Goal: Complete application form

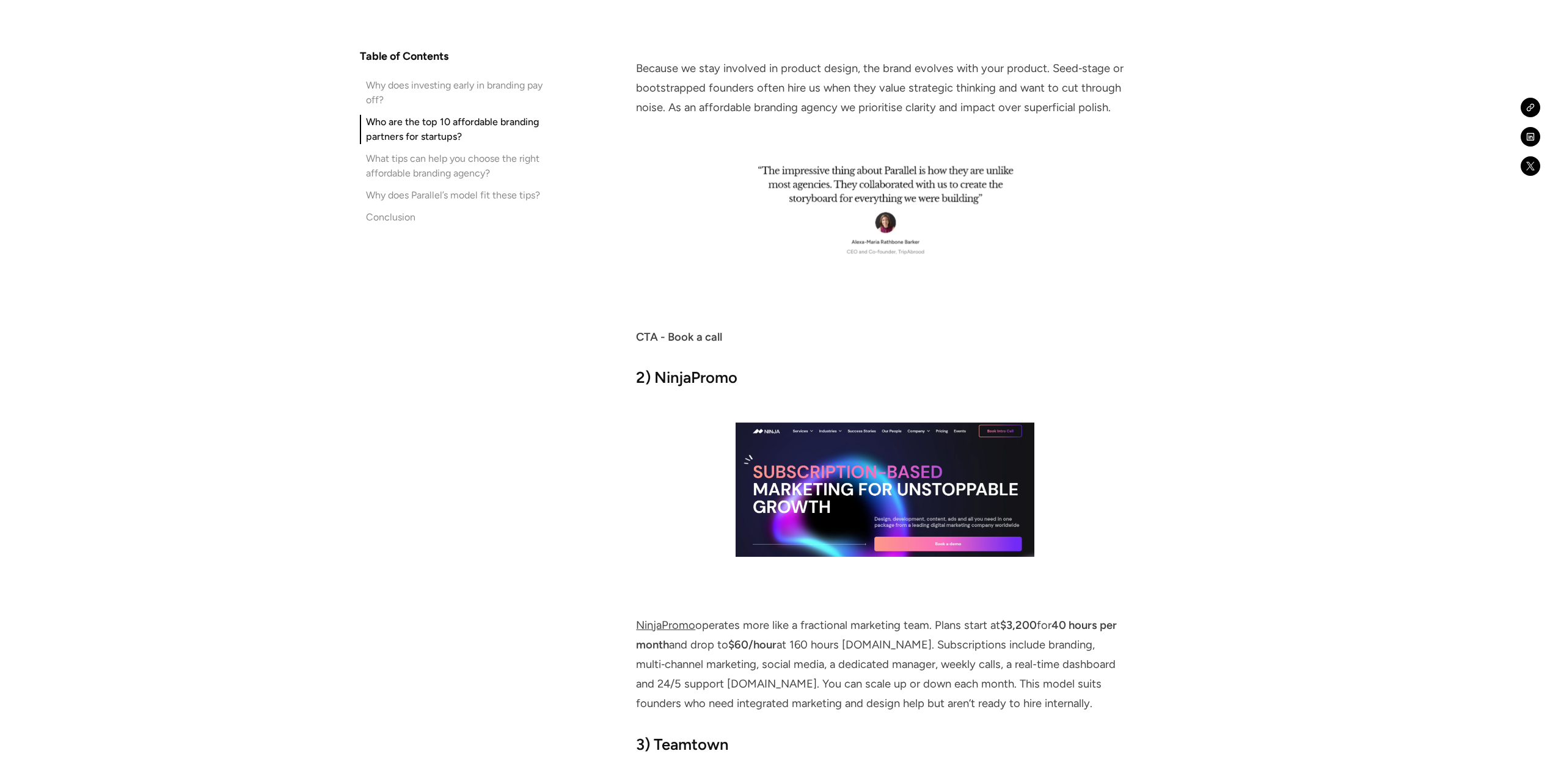
scroll to position [2686, 0]
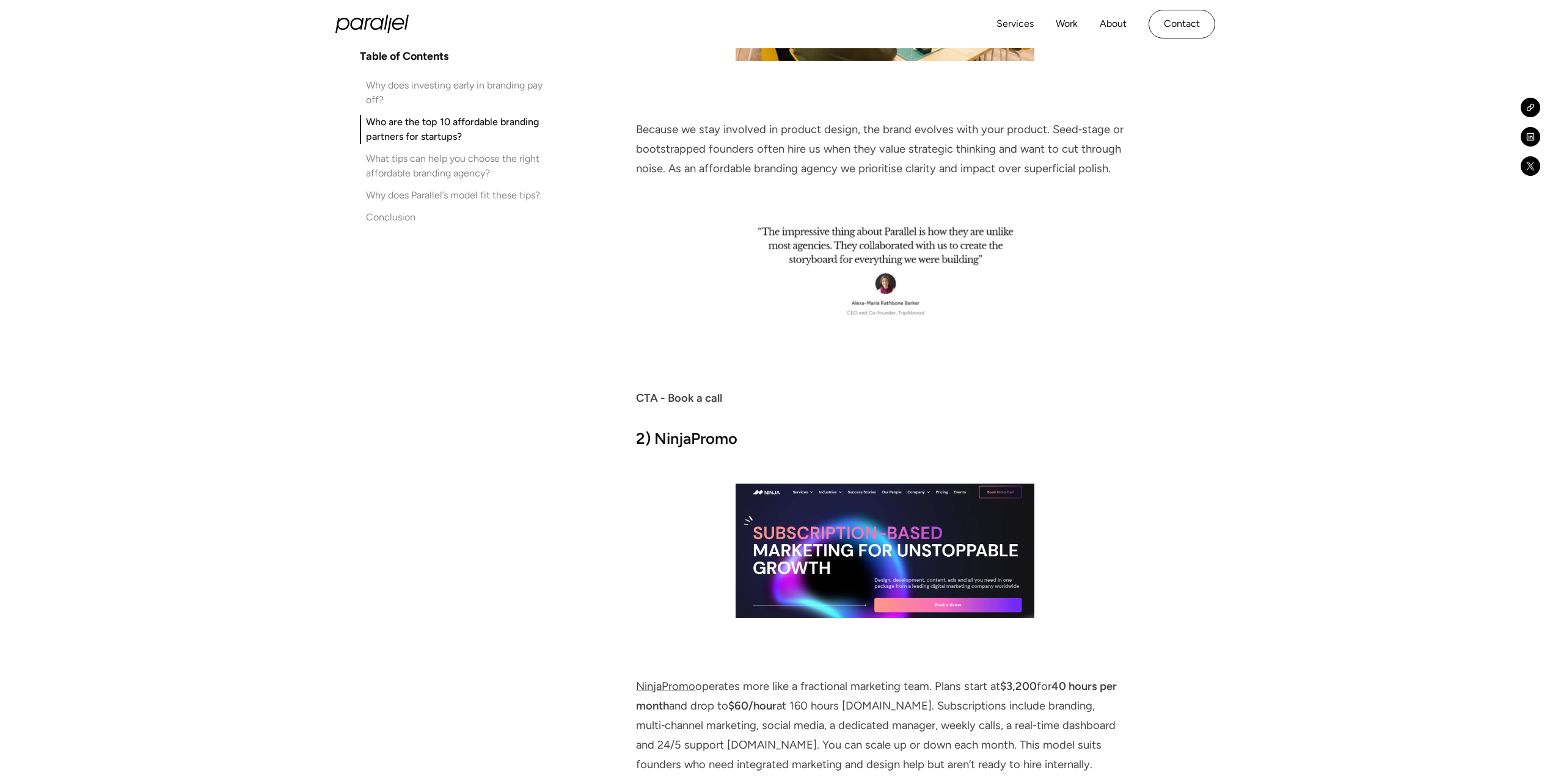
click at [721, 395] on strong "CTA - Book a call" at bounding box center [679, 398] width 86 height 13
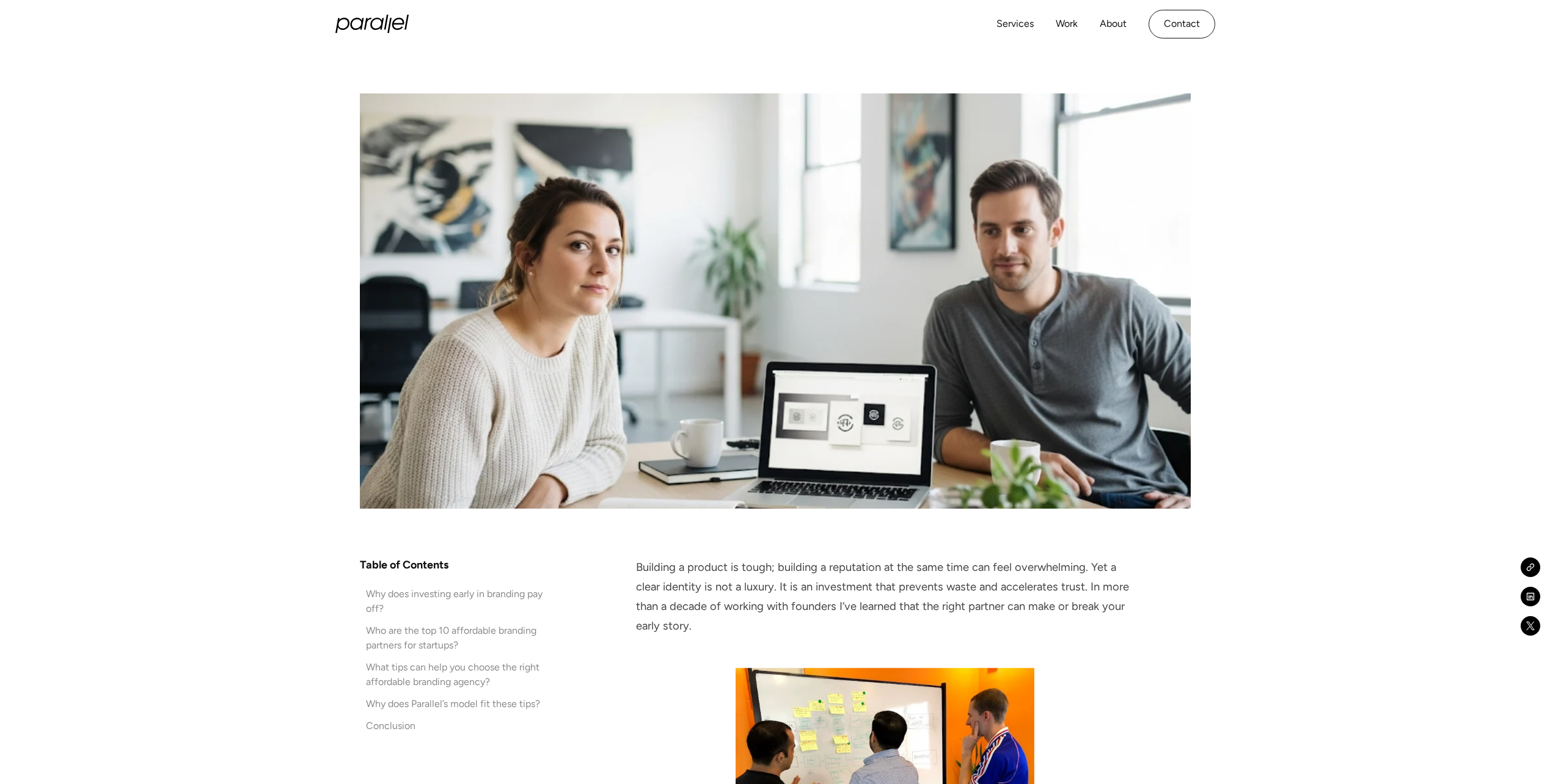
scroll to position [122, 0]
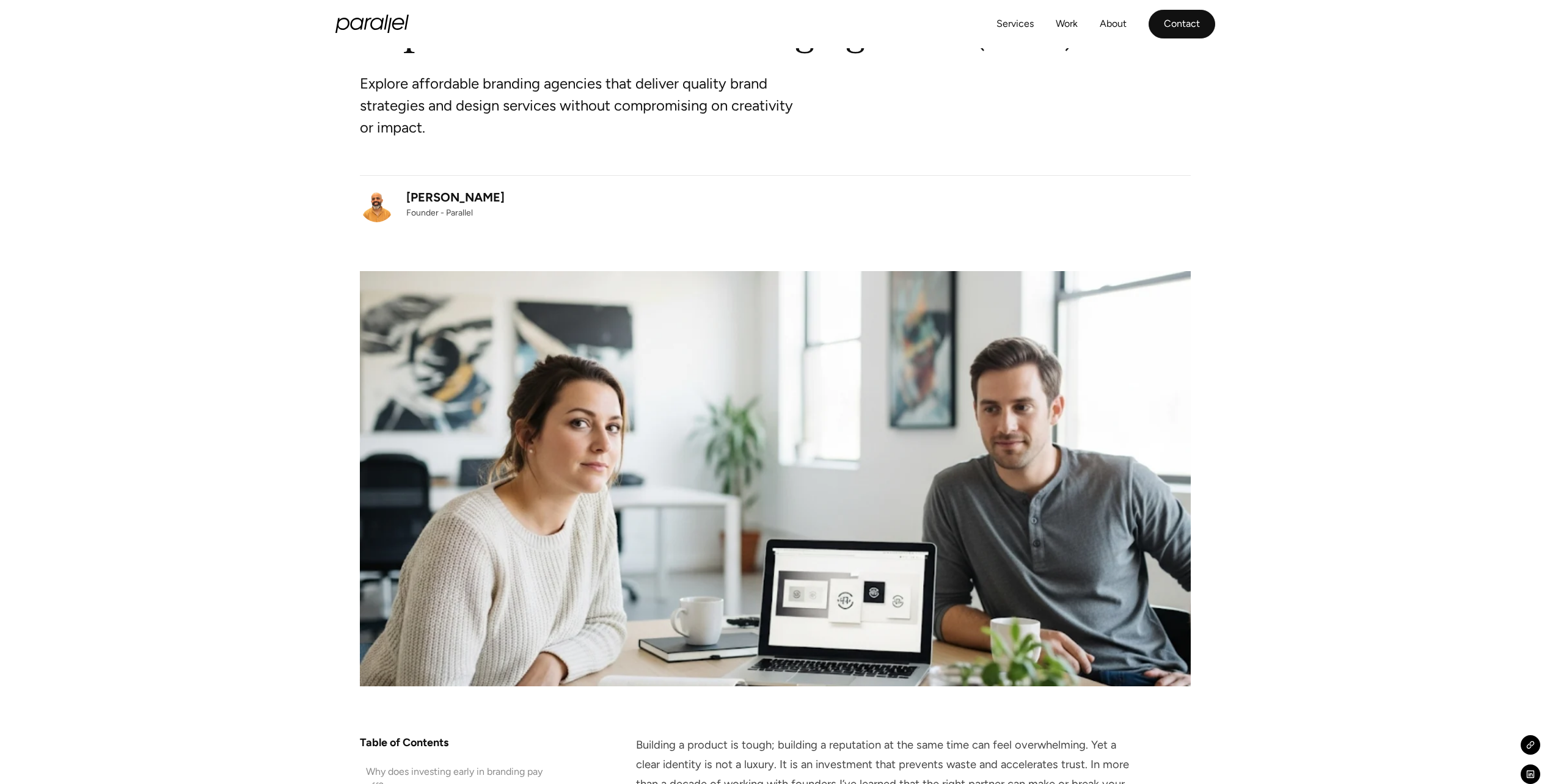
click at [1179, 27] on link "Contact" at bounding box center [1181, 24] width 66 height 29
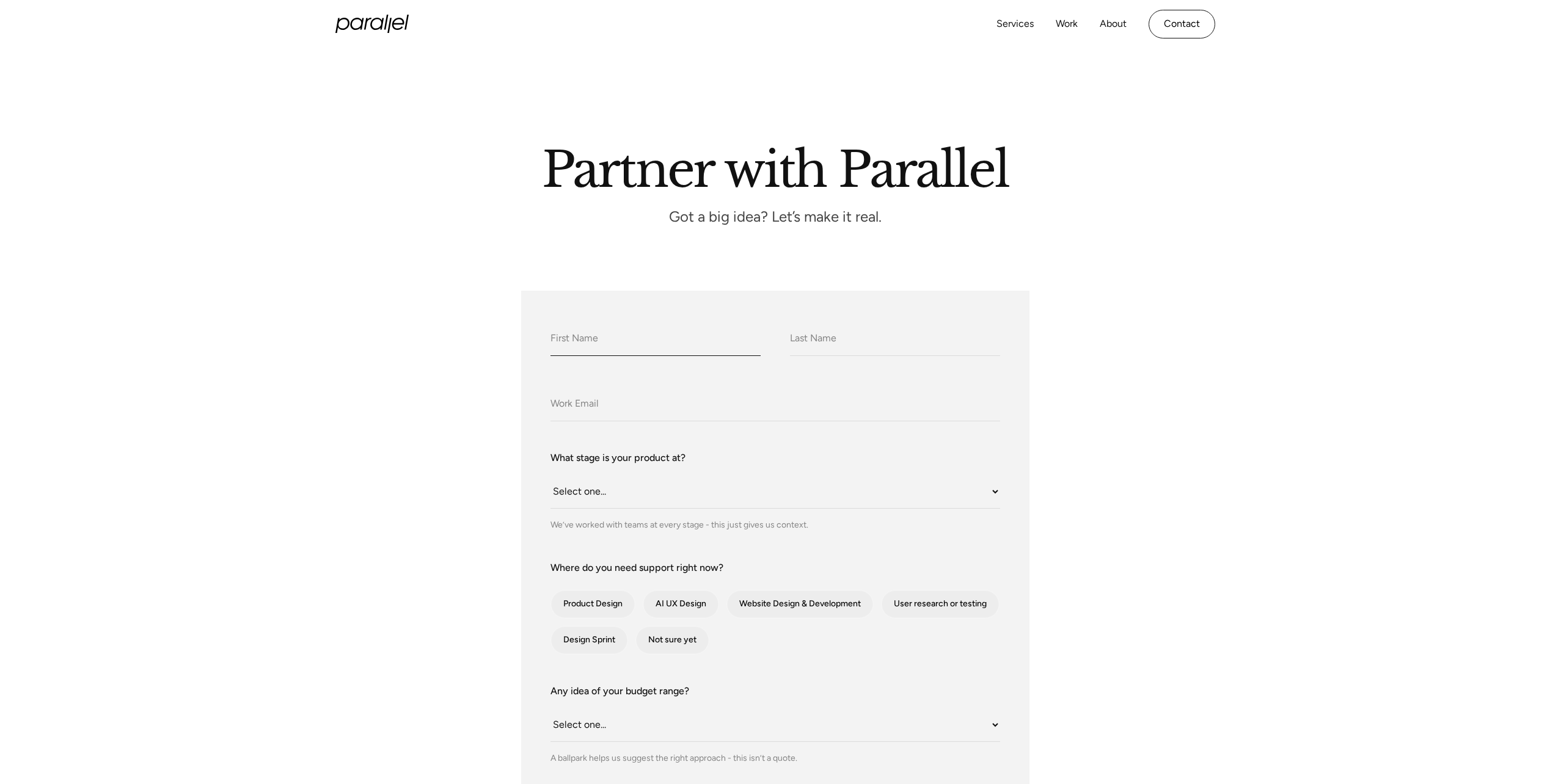
click at [626, 342] on input "What do we call you?" at bounding box center [655, 339] width 210 height 33
type input "[PERSON_NAME]"
type input "[PERSON_NAME][EMAIL_ADDRESS][DOMAIN_NAME]"
click at [648, 490] on select "Select one... Still an idea Building MVP Live with early users Scaling fast Som…" at bounding box center [775, 492] width 450 height 33
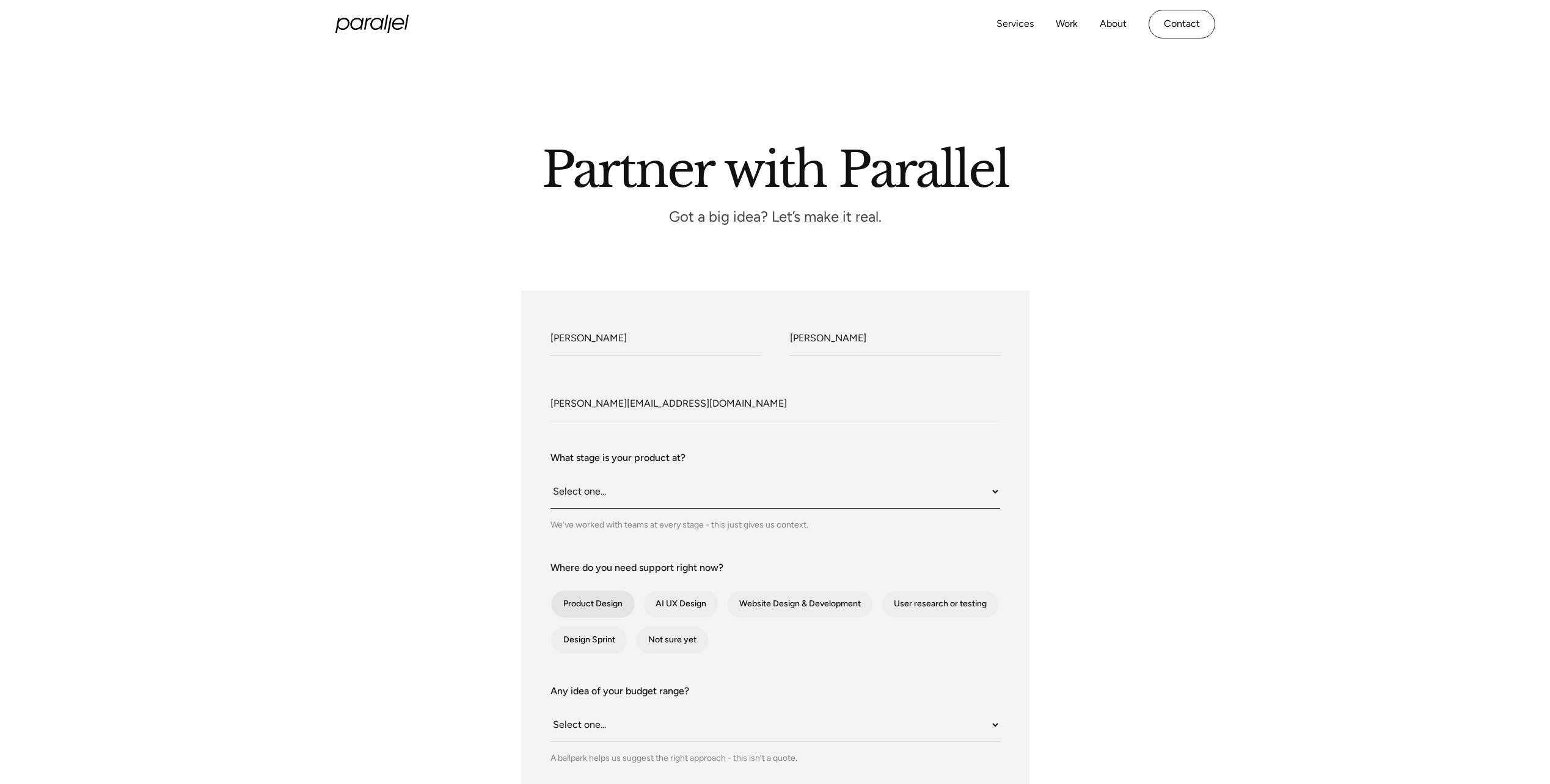
select select "Scaling fast"
click at [550, 475] on select "Select one... Still an idea Building MVP Live with early users Scaling fast Som…" at bounding box center [775, 492] width 450 height 33
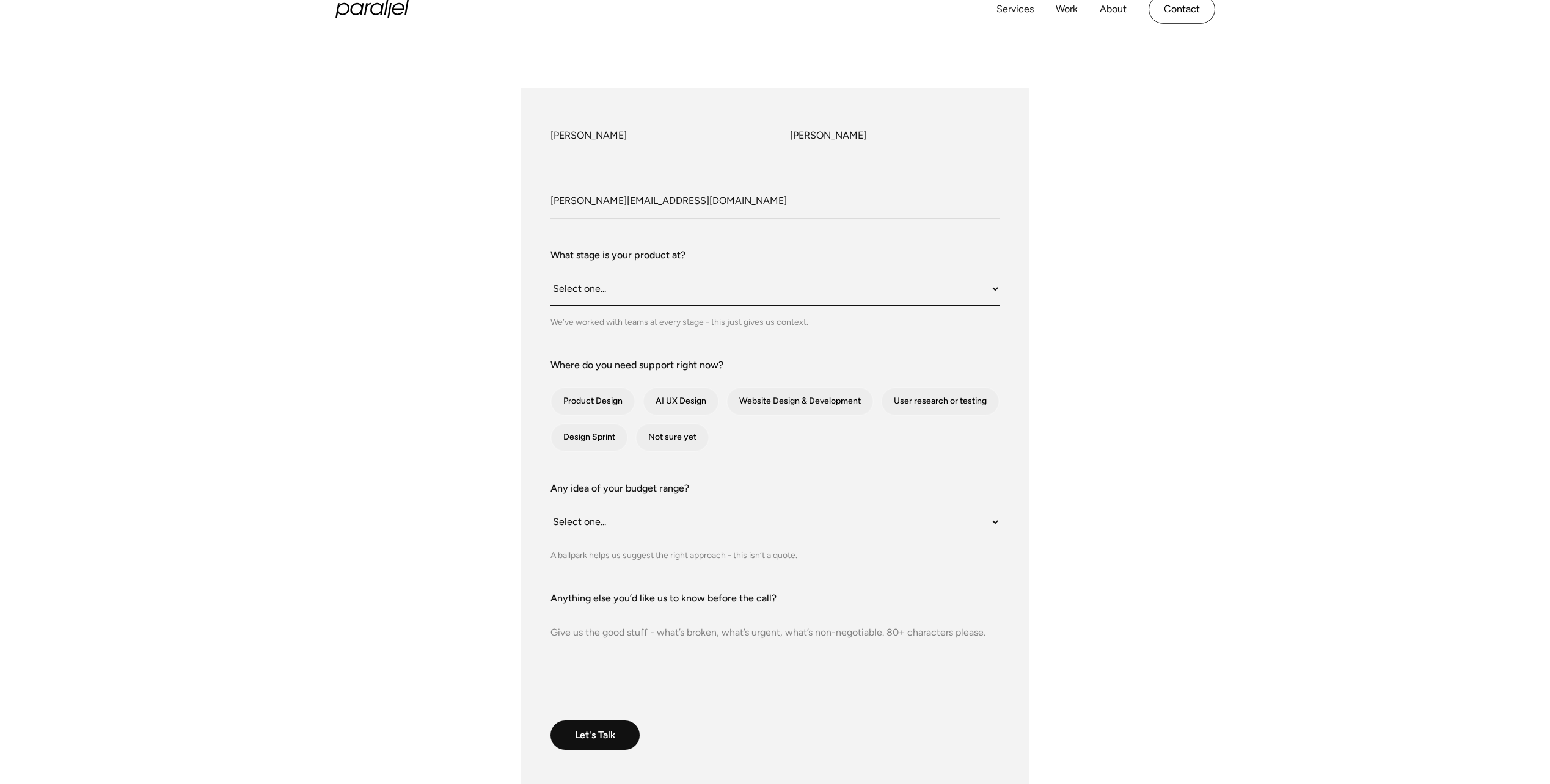
scroll to position [244, 0]
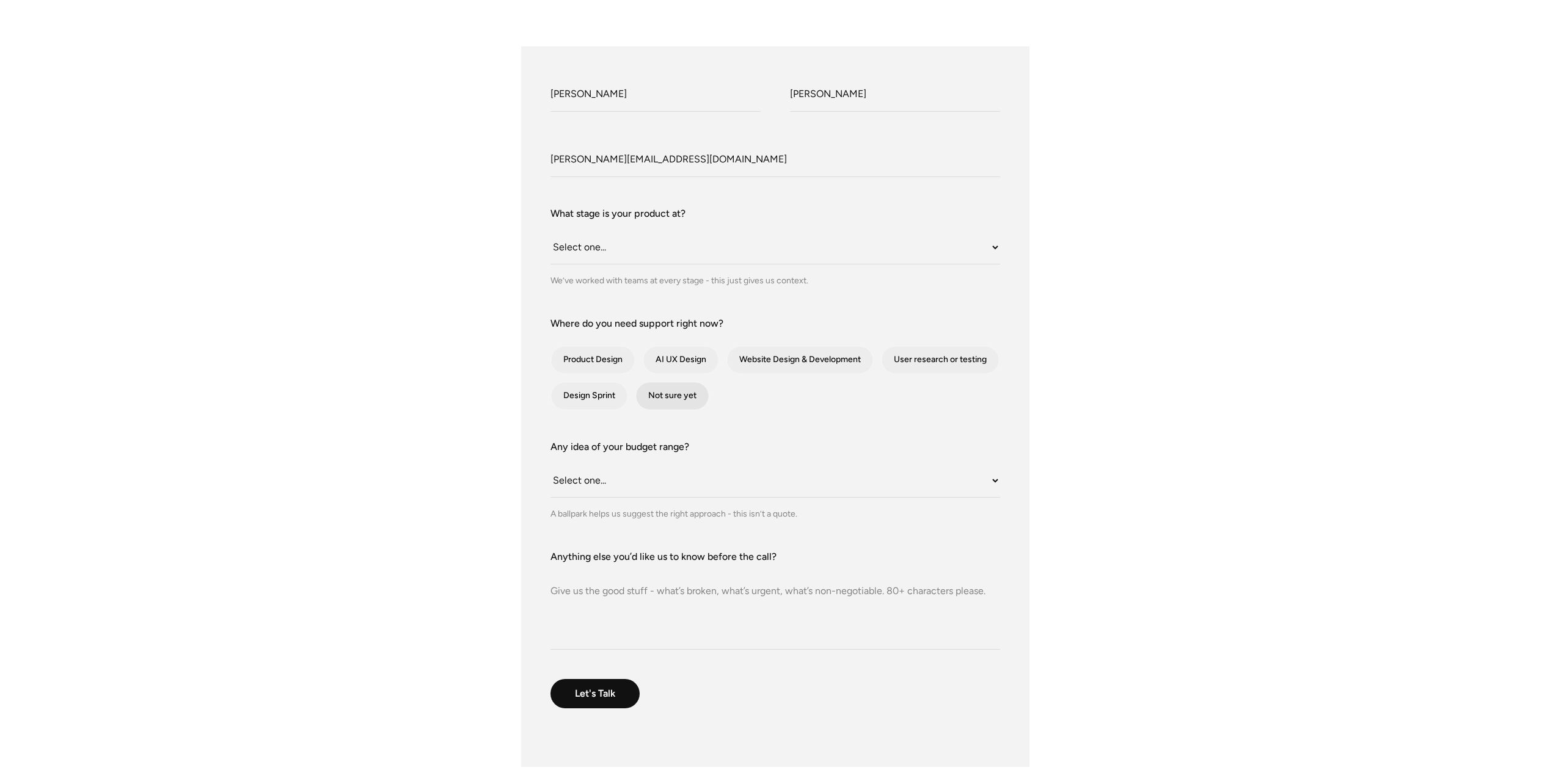
click at [675, 395] on div "contact-form" at bounding box center [672, 395] width 73 height 27
click at [656, 395] on input "Not sure yet" at bounding box center [652, 396] width 8 height 8
checkbox input "true"
click at [601, 482] on select "Select one... Under $10K $10K–$25K $25K–$50K $50K+" at bounding box center [775, 481] width 450 height 33
click at [550, 464] on select "Select one... Under $10K $10K–$25K $25K–$50K $50K+" at bounding box center [775, 481] width 450 height 33
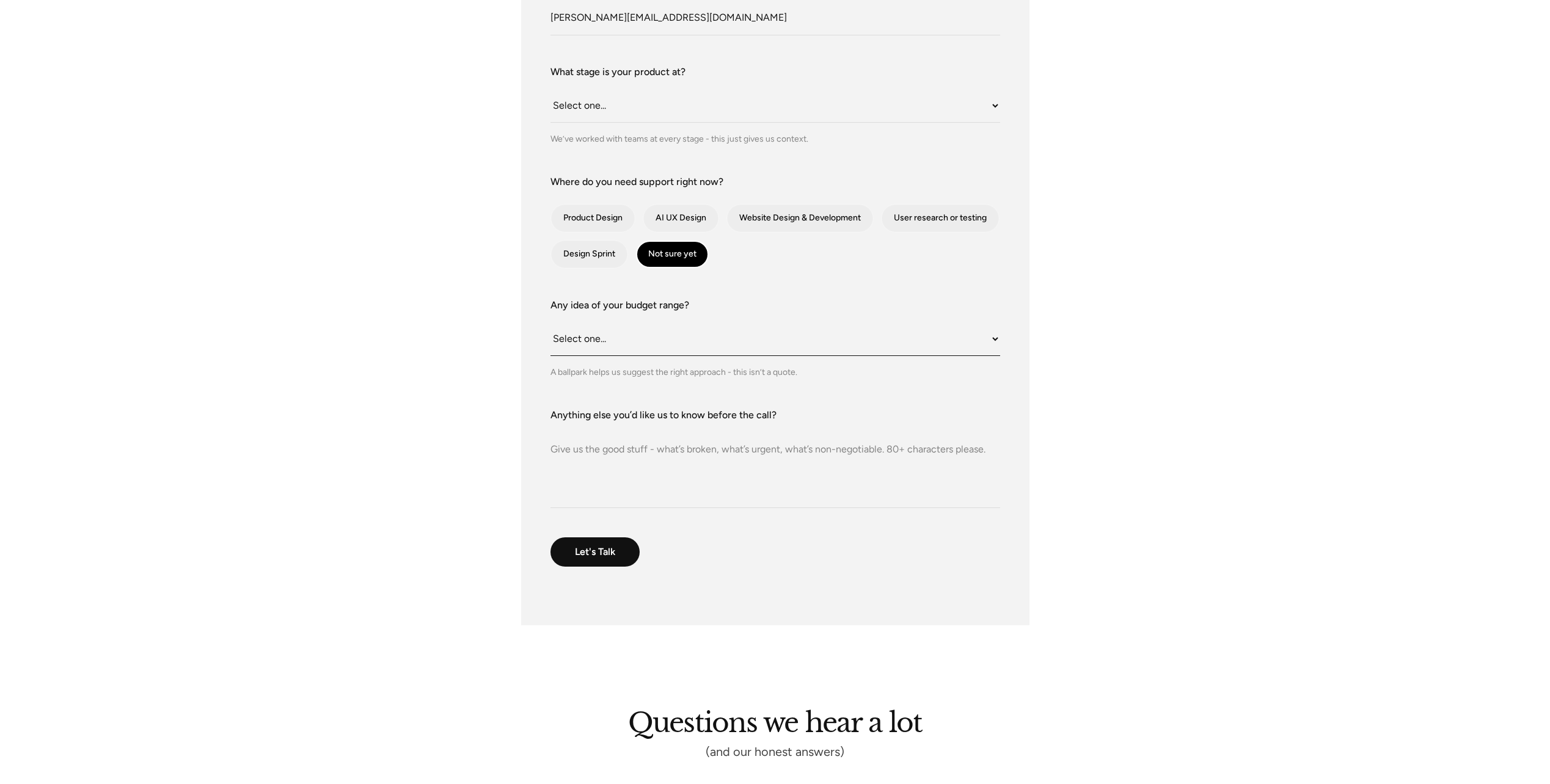
scroll to position [427, 0]
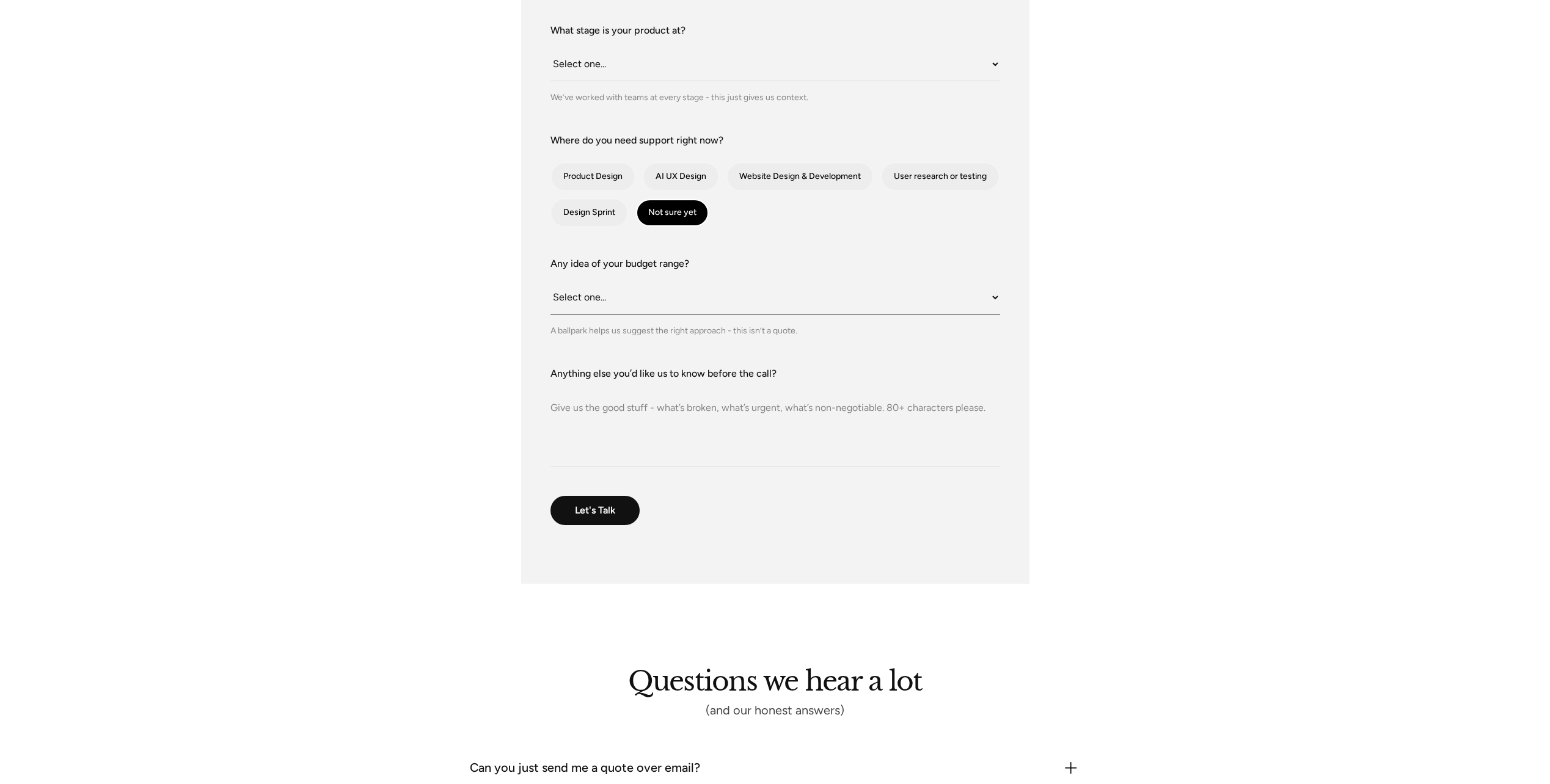
click at [643, 302] on select "Select one... Under $10K $10K–$25K $25K–$50K $50K+" at bounding box center [775, 298] width 450 height 33
select select "Under $10K"
click at [550, 281] on select "Select one... Under $10K $10K–$25K $25K–$50K $50K+" at bounding box center [775, 298] width 450 height 33
click at [595, 413] on textarea "Anything else you’d like us to know before the call?" at bounding box center [775, 424] width 450 height 86
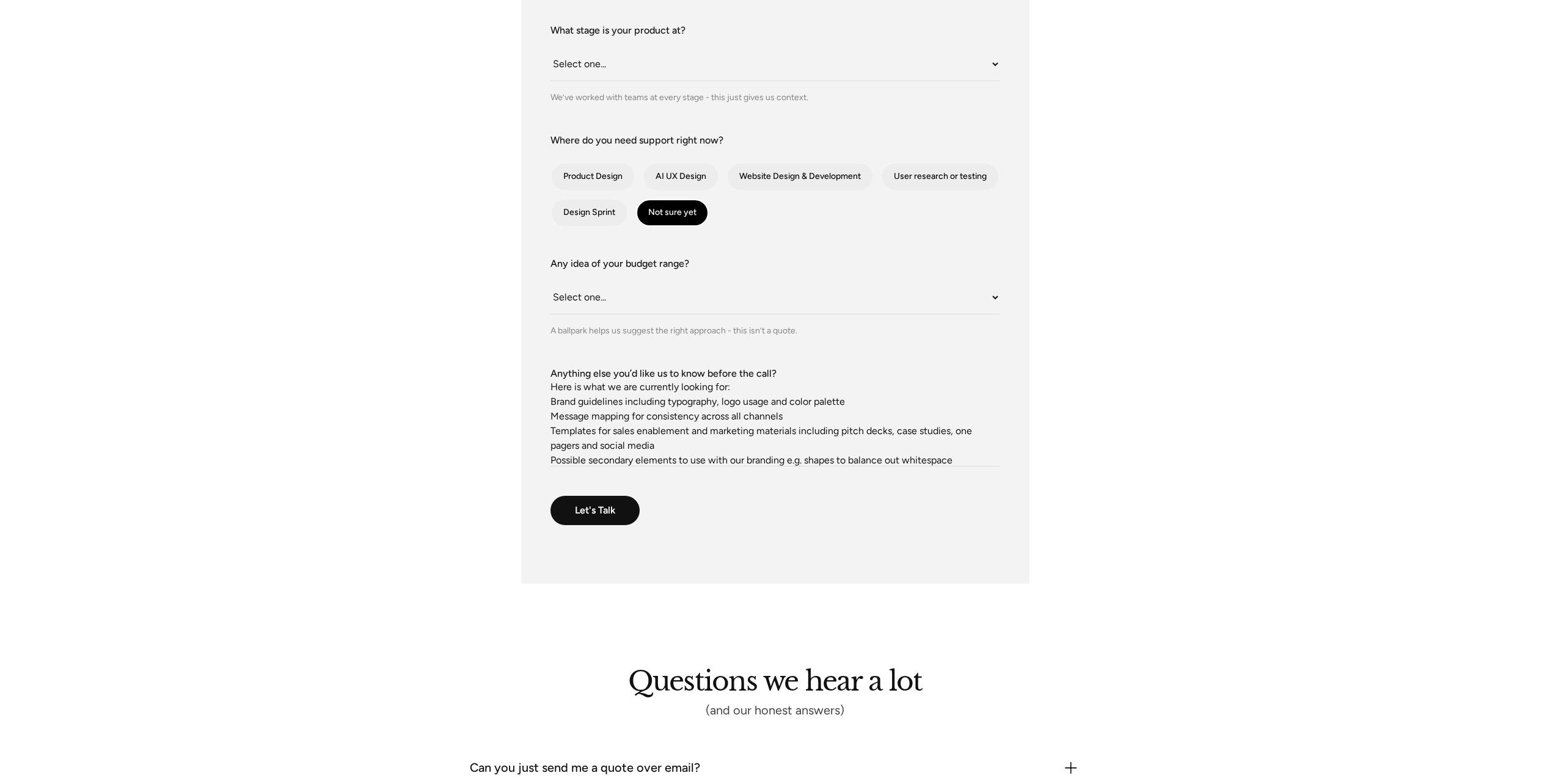
scroll to position [31, 0]
drag, startPoint x: 967, startPoint y: 458, endPoint x: 571, endPoint y: 425, distance: 397.4
click at [571, 425] on textarea "Here is what we are currently looking for: Brand guidelines including typograph…" at bounding box center [775, 424] width 450 height 86
click at [551, 423] on textarea "Here is what we are currently looking for: Brand guidelines including typograph…" at bounding box center [775, 424] width 450 height 86
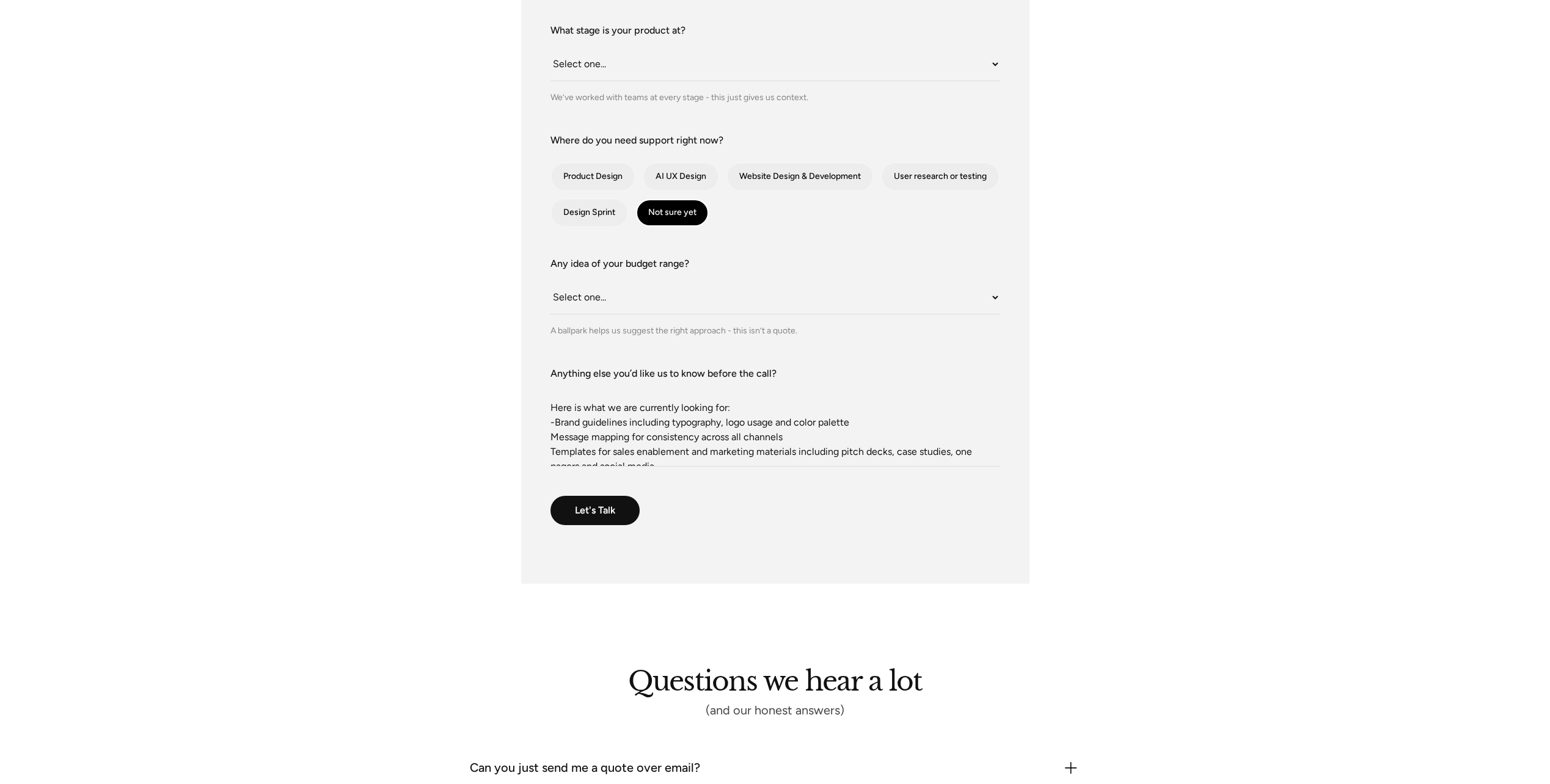
click at [550, 436] on textarea "Here is what we are currently looking for: -Brand guidelines including typograp…" at bounding box center [775, 424] width 450 height 86
click at [550, 450] on textarea "Here is what we are currently looking for: -Brand guidelines including typograp…" at bounding box center [775, 424] width 450 height 86
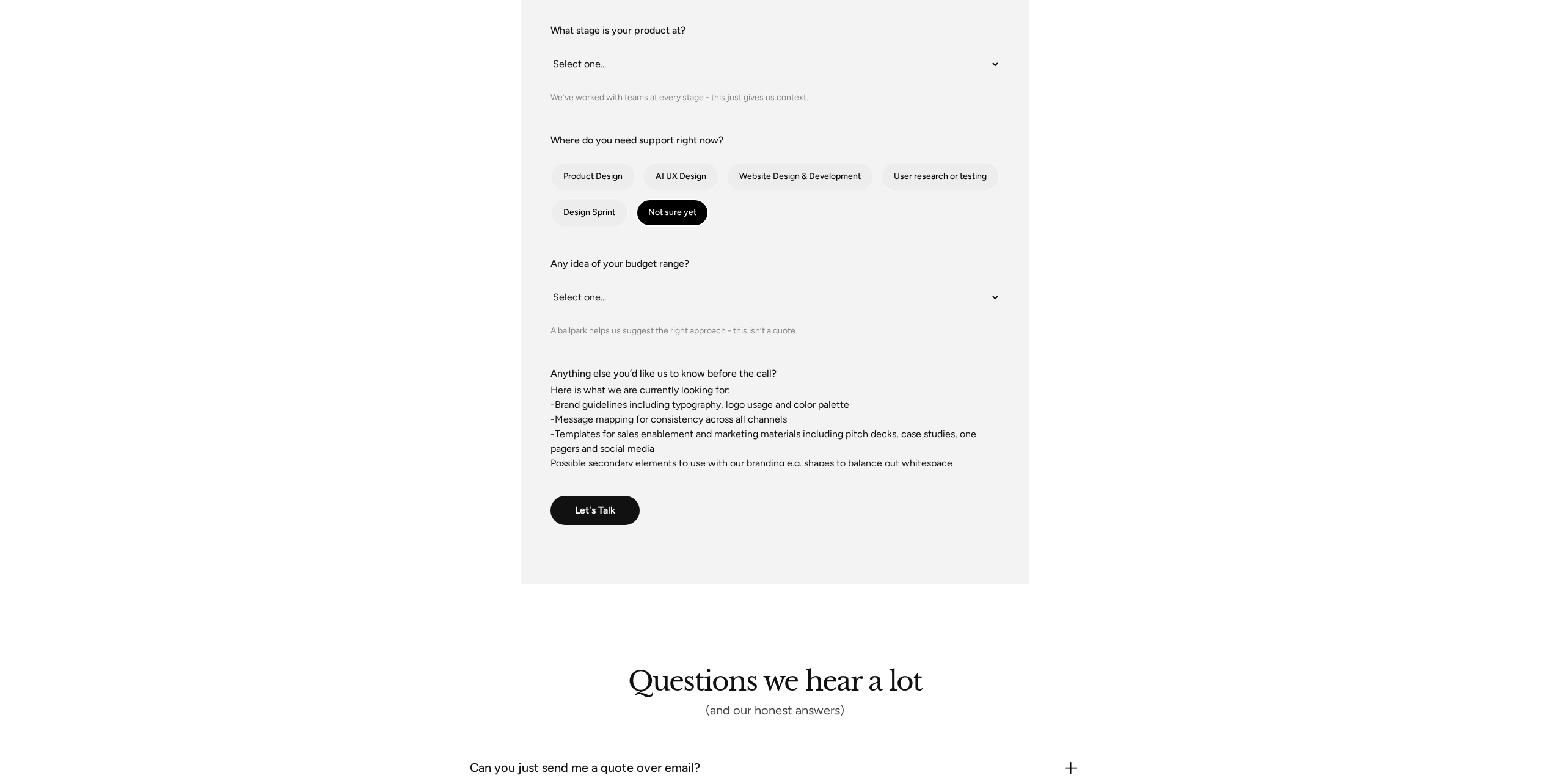
scroll to position [32, 0]
click at [550, 448] on textarea "Here is what we are currently looking for: -Brand guidelines including typograp…" at bounding box center [775, 424] width 450 height 86
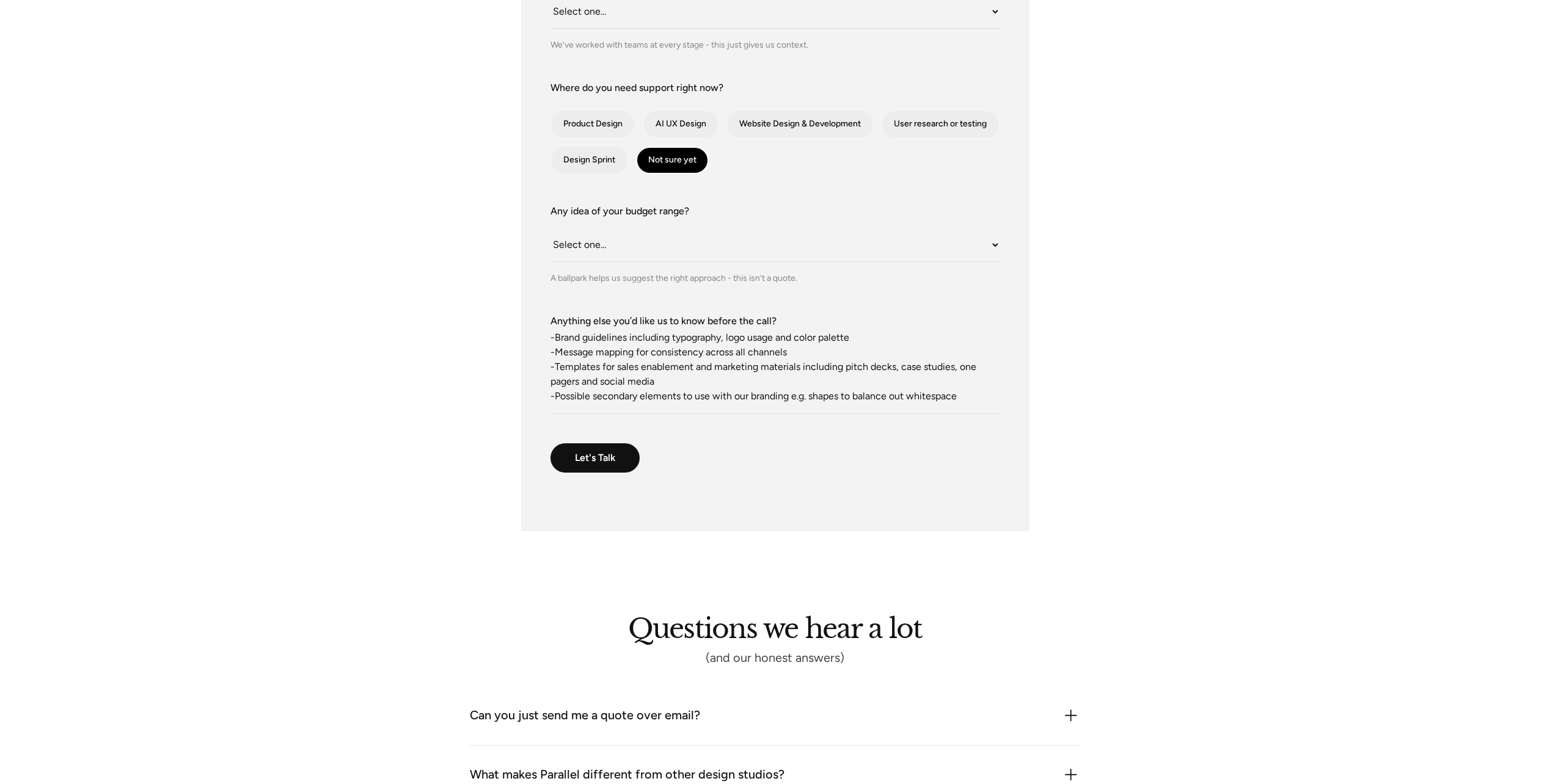
scroll to position [549, 0]
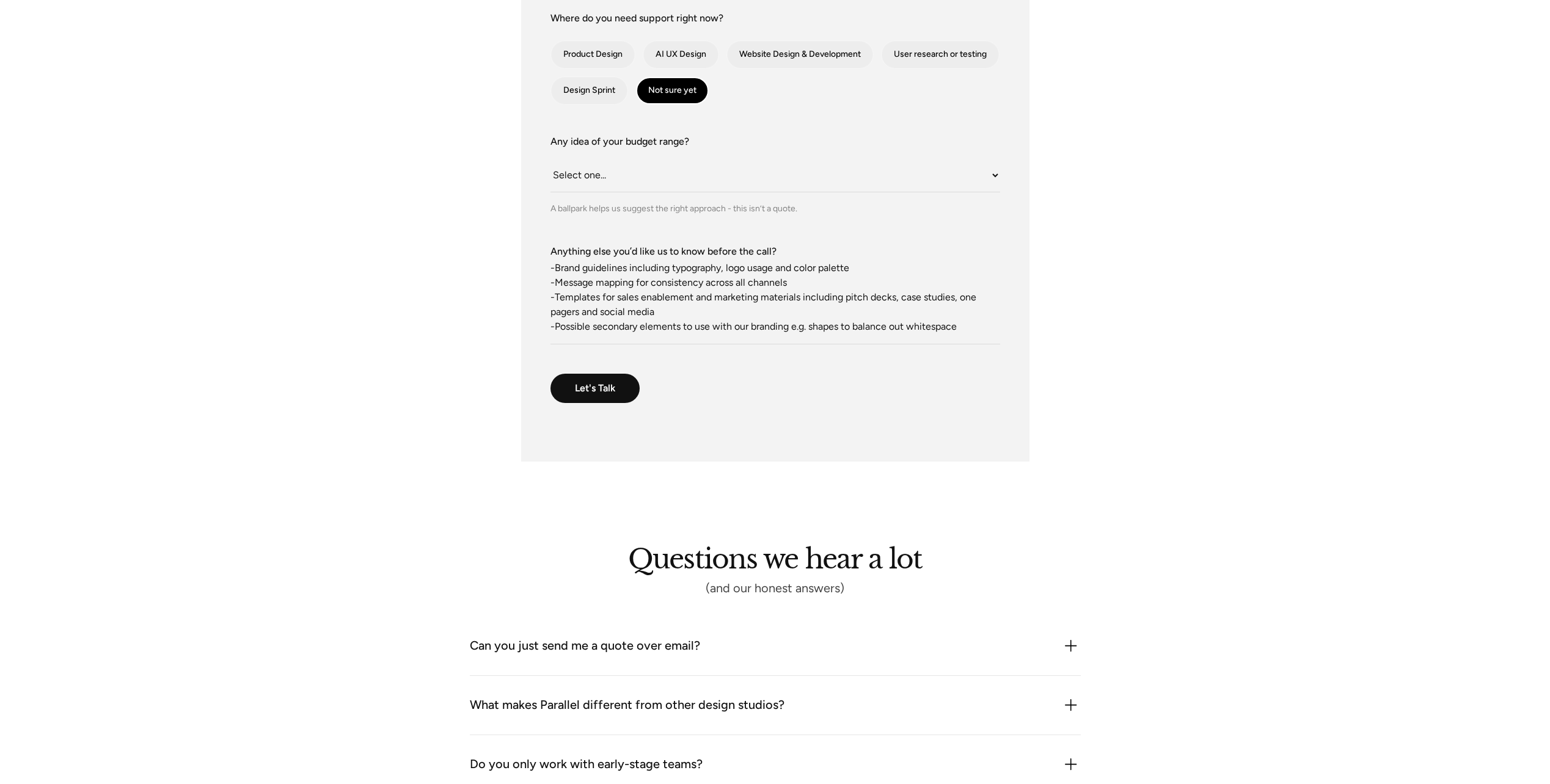
click at [969, 327] on textarea "Here is what we are currently looking for: -Brand guidelines including typograp…" at bounding box center [775, 302] width 450 height 86
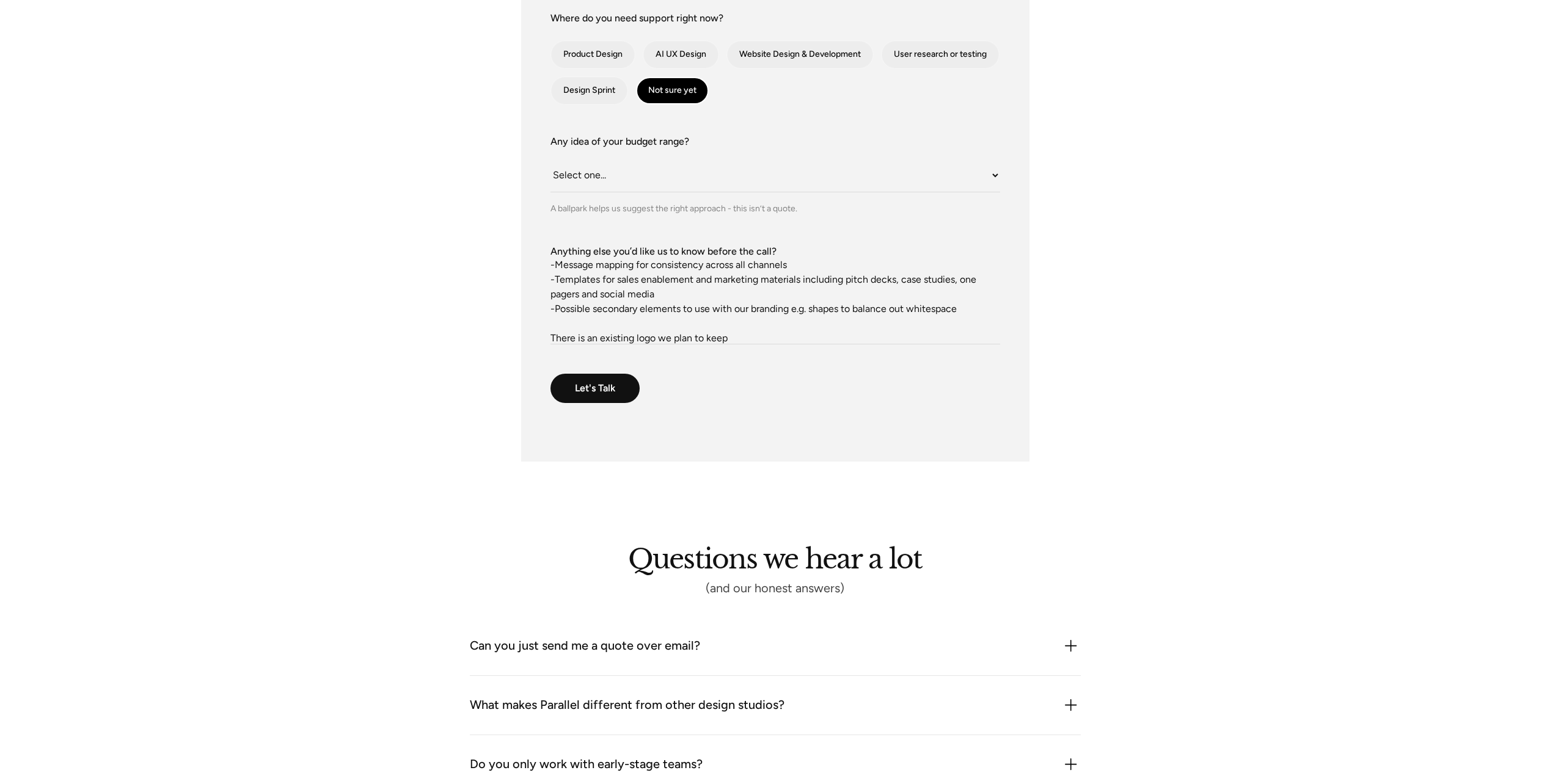
click at [557, 333] on textarea "Here is what we are currently looking for: -Brand guidelines including typograp…" at bounding box center [775, 302] width 450 height 86
click at [866, 338] on textarea "Here is what we are currently looking for: -Brand guidelines including typograp…" at bounding box center [775, 302] width 450 height 86
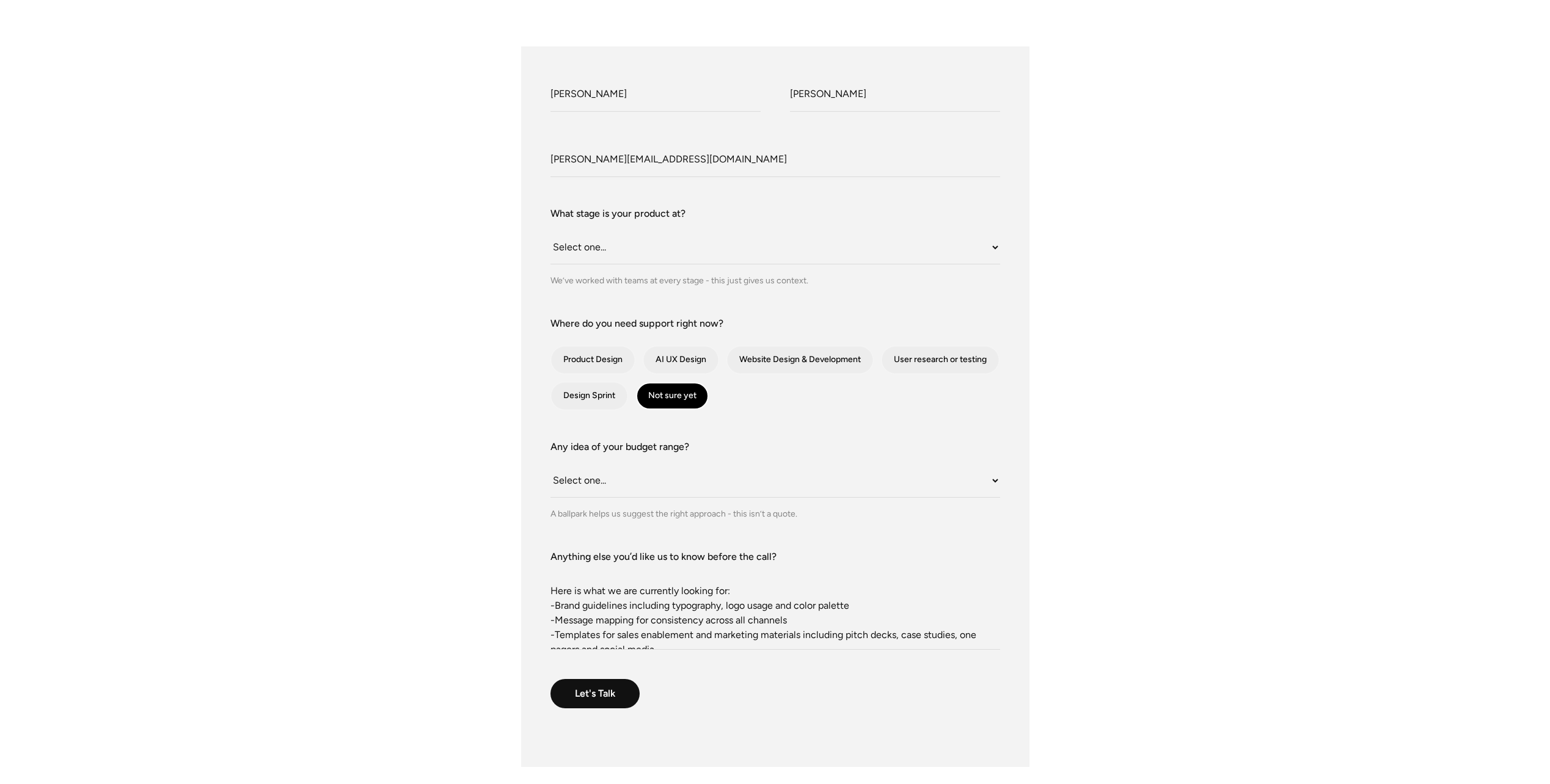
scroll to position [488, 0]
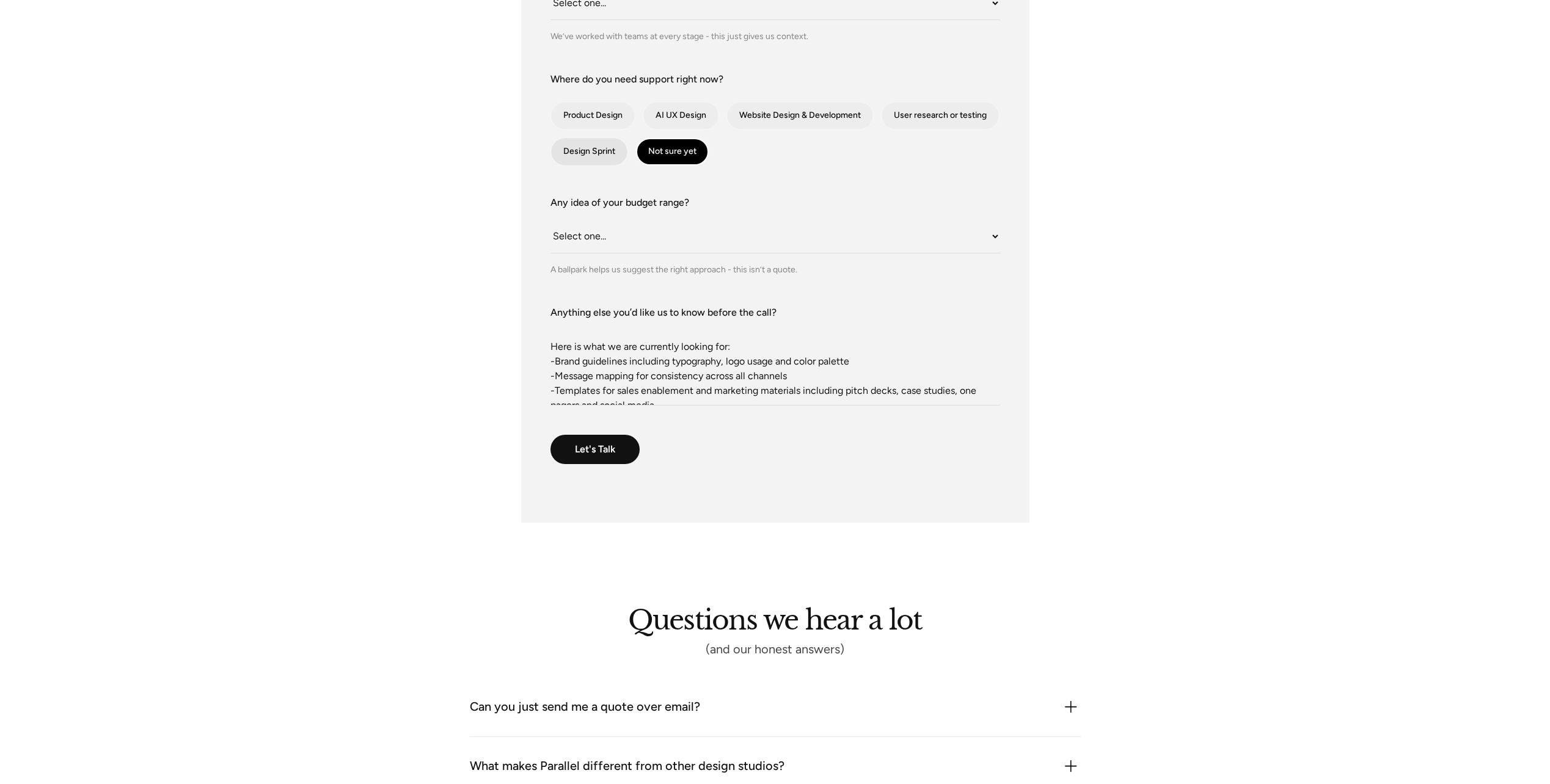
type textarea "Here is what we are currently looking for: -Brand guidelines including typograp…"
click at [592, 147] on div "contact-form" at bounding box center [589, 151] width 76 height 27
click at [571, 148] on input "Design Sprint" at bounding box center [568, 152] width 8 height 8
checkbox input "true"
click at [673, 153] on div "contact-form" at bounding box center [672, 151] width 73 height 27
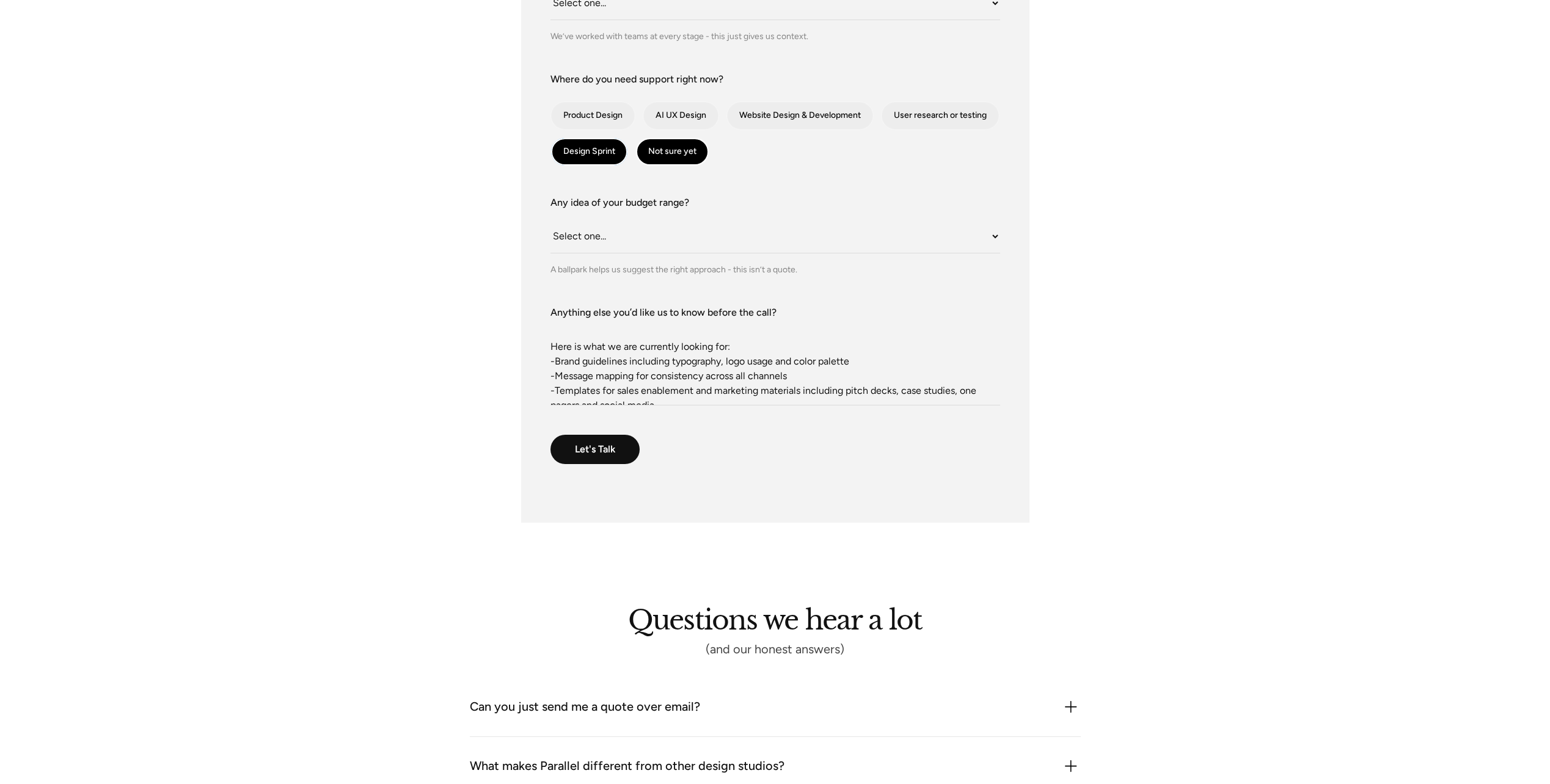
click at [656, 153] on input "Not sure yet" at bounding box center [652, 152] width 8 height 8
checkbox input "false"
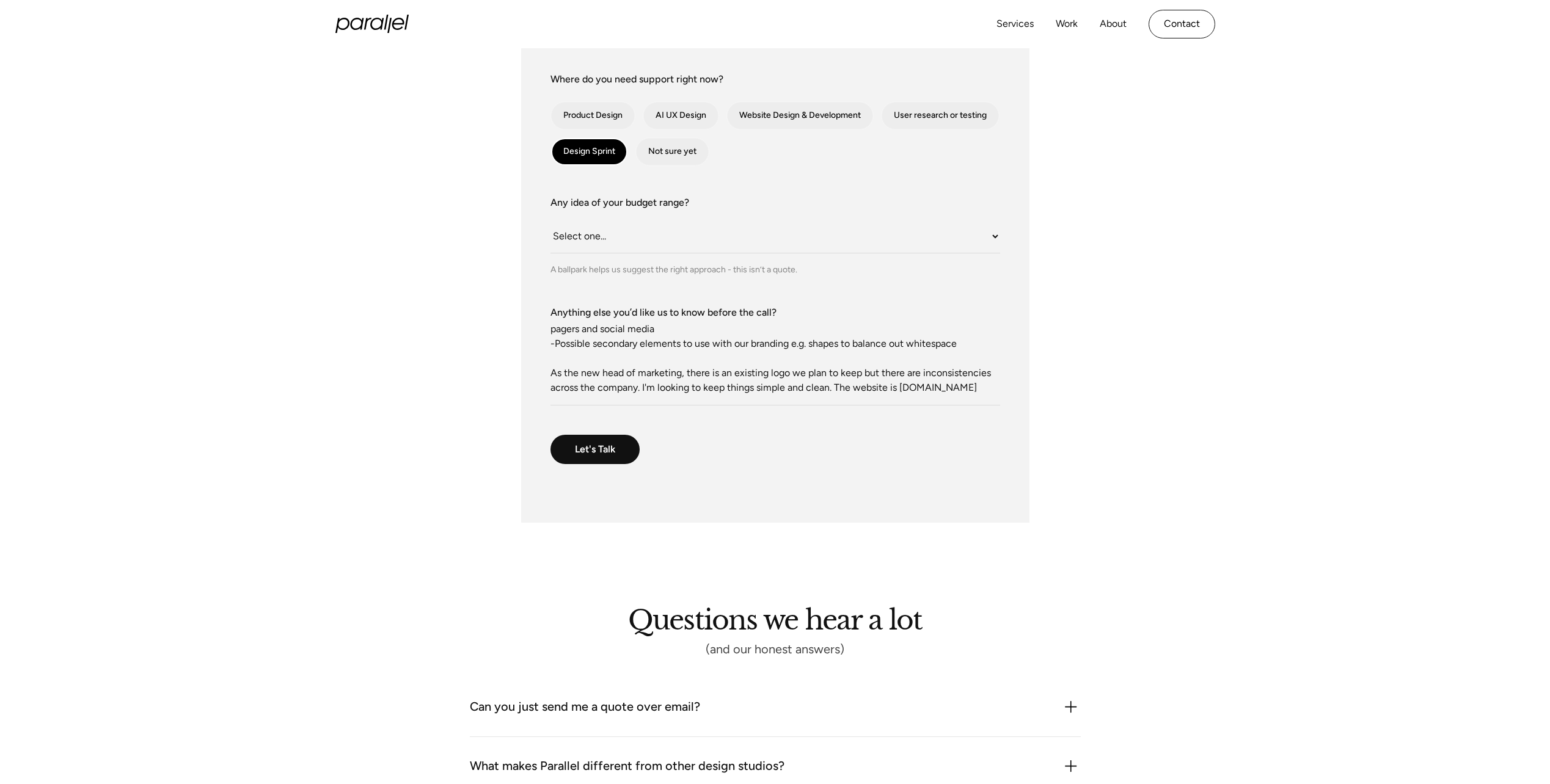
click at [976, 391] on textarea "Here is what we are currently looking for: -Brand guidelines including typograp…" at bounding box center [775, 363] width 450 height 86
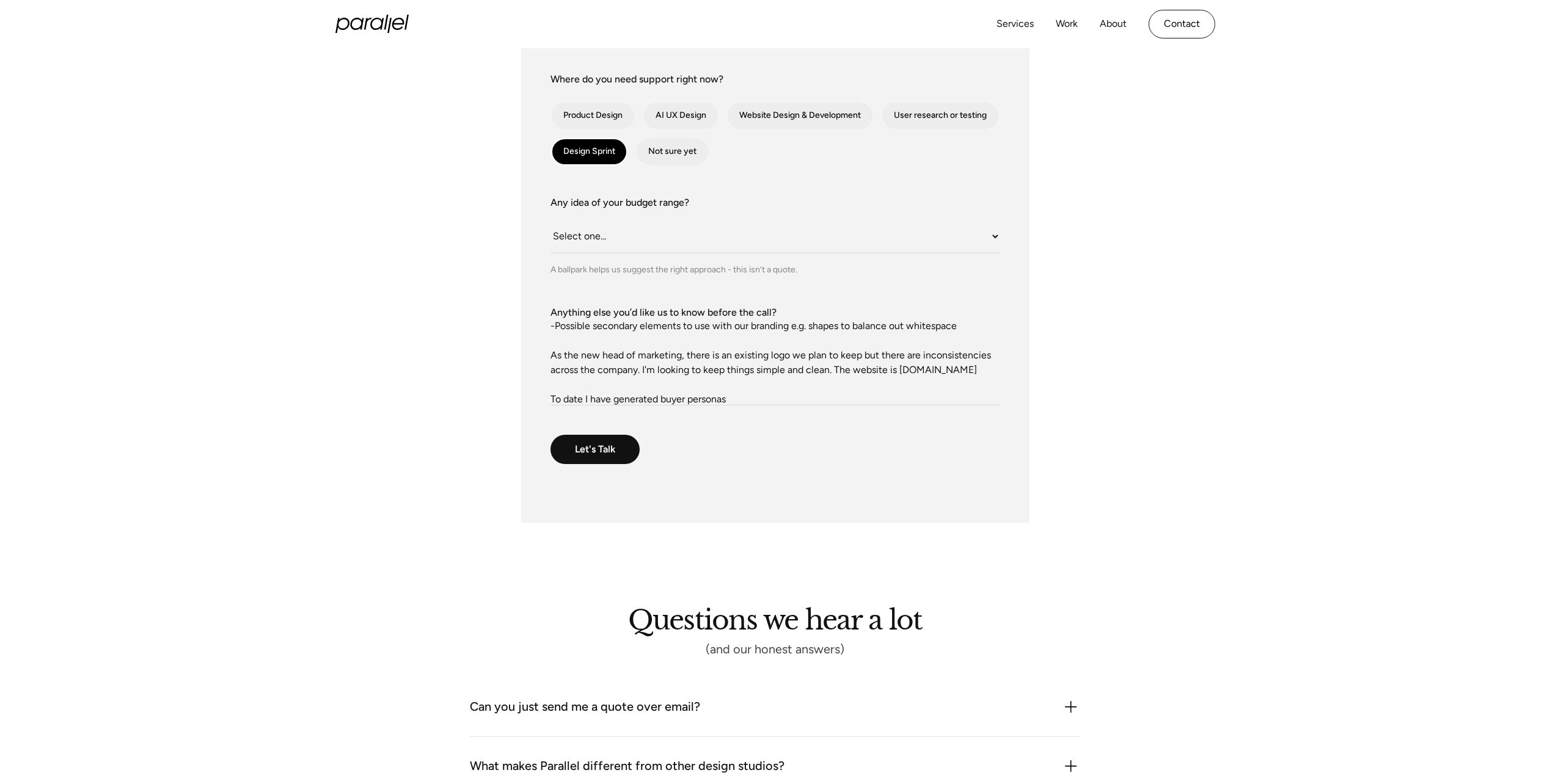
click at [744, 401] on textarea "Here is what we are currently looking for: -Brand guidelines including typograp…" at bounding box center [775, 363] width 450 height 86
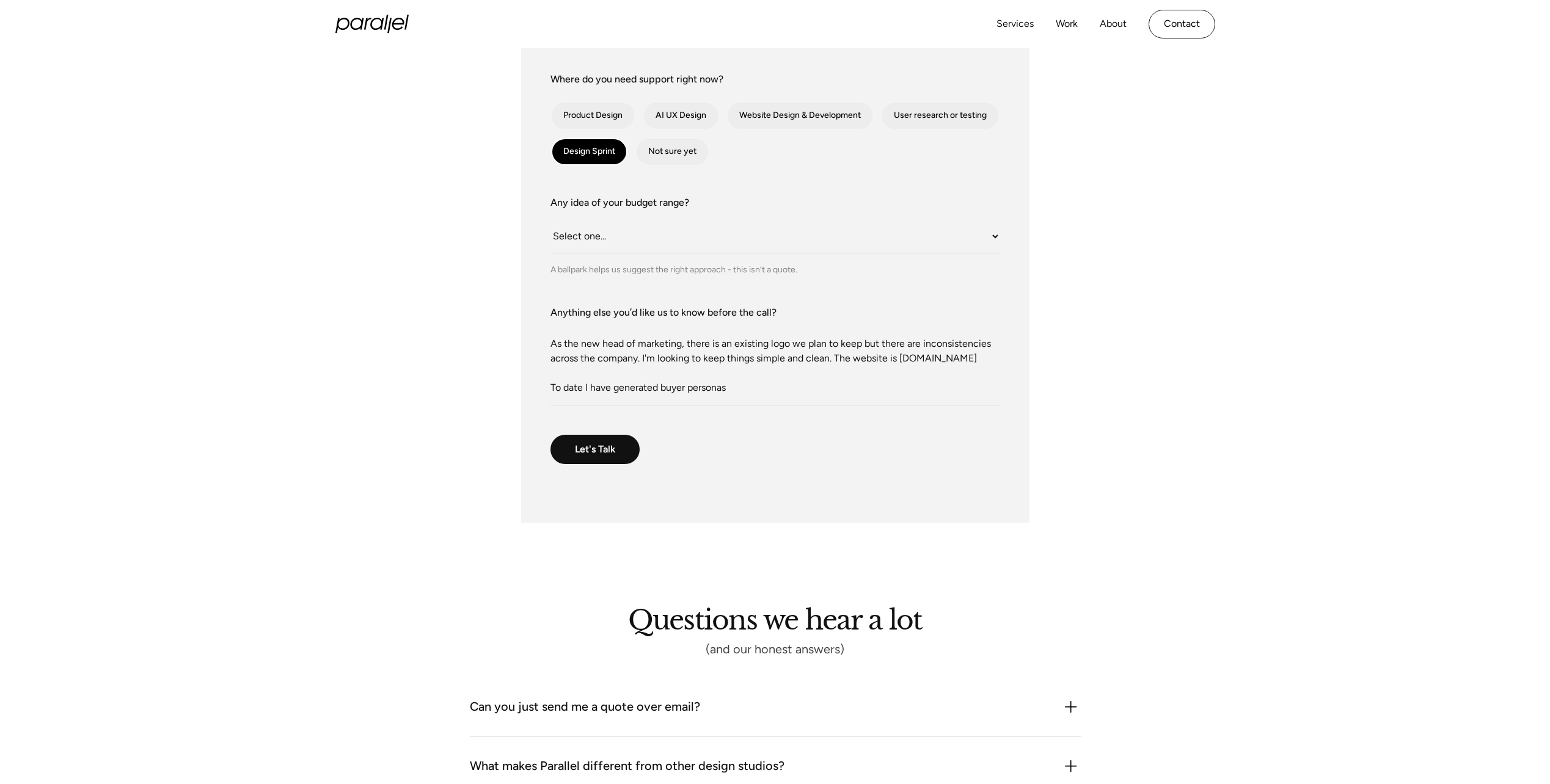
drag, startPoint x: 645, startPoint y: 403, endPoint x: 486, endPoint y: 374, distance: 161.6
click at [486, 374] on div "What do we call you? [PERSON_NAME] What do we call you? [PERSON_NAME] Company E…" at bounding box center [775, 162] width 879 height 720
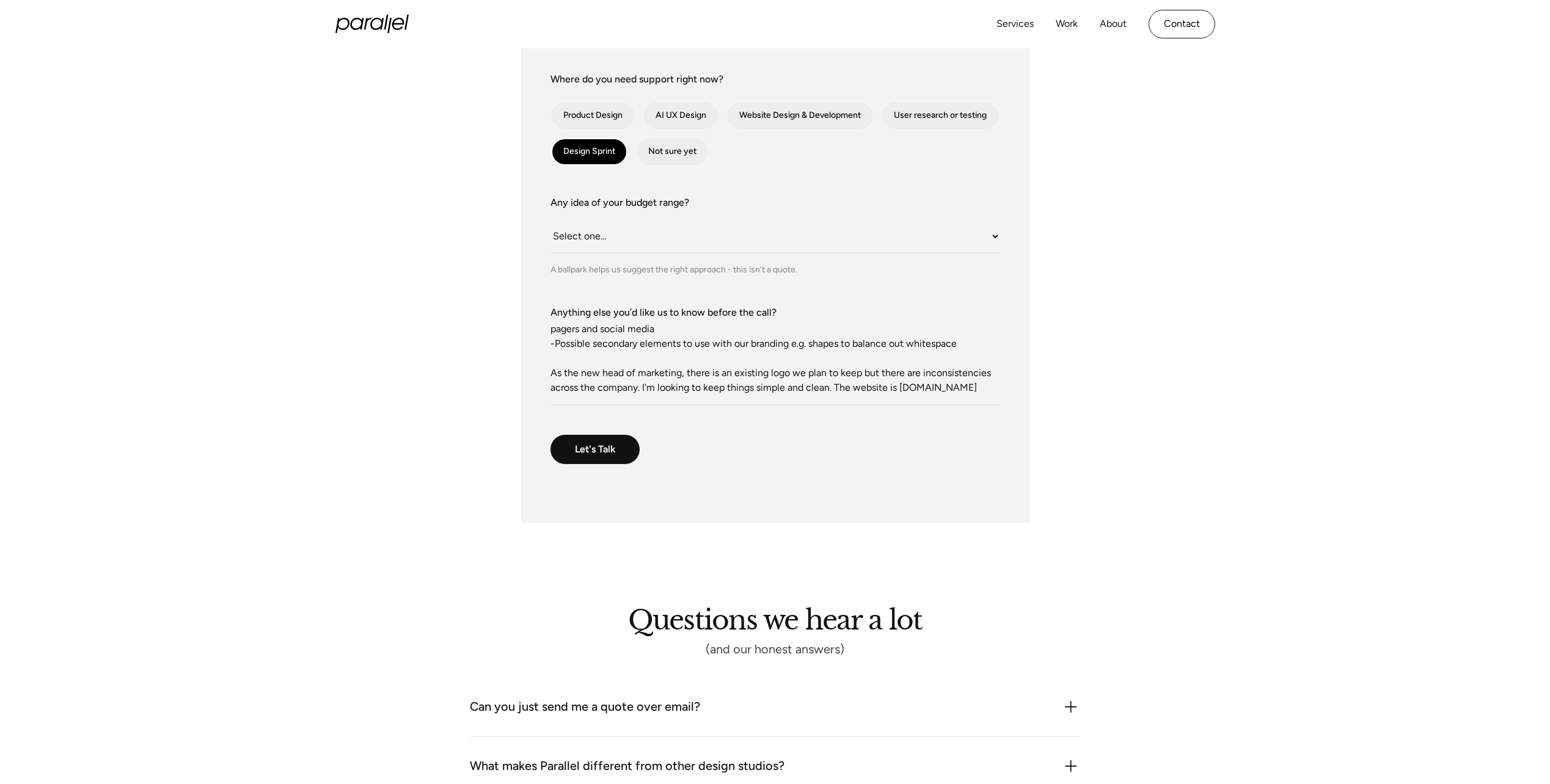
type textarea "Here is what we are currently looking for: -Brand guidelines including typograp…"
click at [567, 329] on textarea "Here is what we are currently looking for: -Brand guidelines including typograp…" at bounding box center [775, 363] width 450 height 86
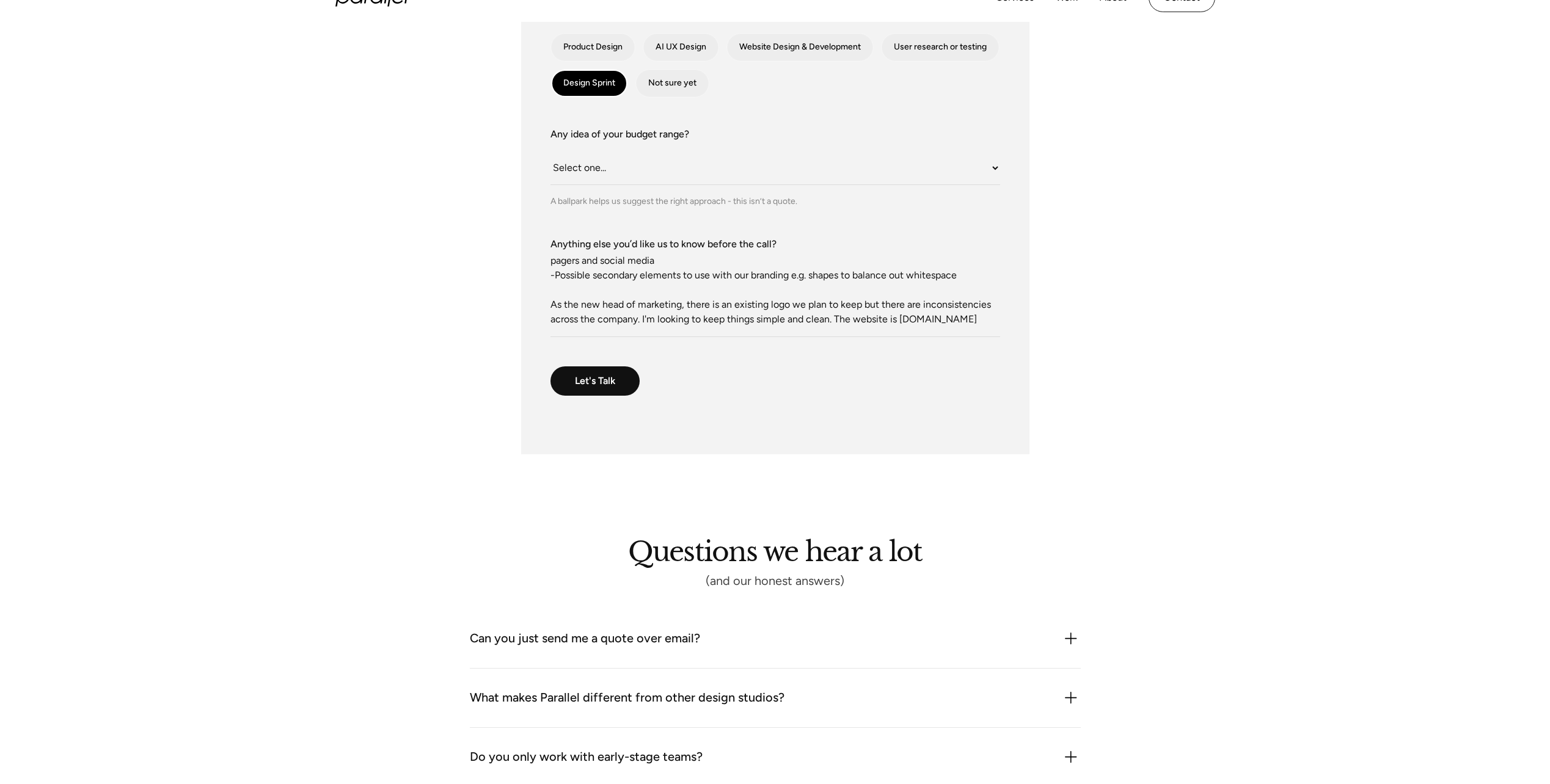
scroll to position [488, 0]
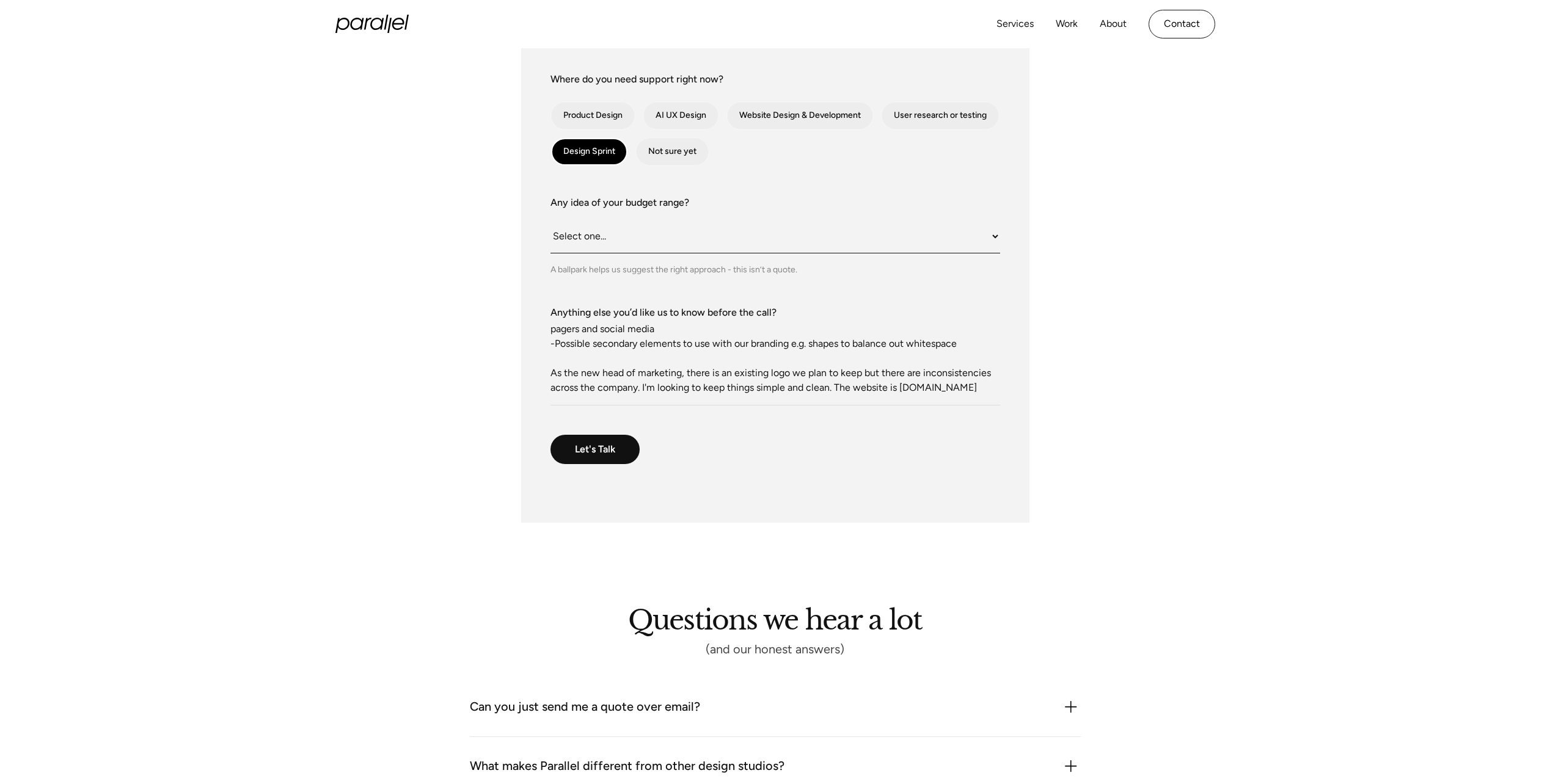
click at [673, 238] on select "Select one... Under $10K $10K–$25K $25K–$50K $50K+" at bounding box center [775, 237] width 450 height 33
select select "$10K–$25K"
click at [550, 220] on select "Select one... Under $10K $10K–$25K $25K–$50K $50K+" at bounding box center [775, 237] width 450 height 33
click at [721, 476] on form "What do we call you? [PERSON_NAME] What do we call you? [PERSON_NAME] Company E…" at bounding box center [775, 162] width 450 height 662
click at [599, 240] on select "Select one... Under $10K $10K–$25K $25K–$50K $50K+" at bounding box center [775, 237] width 450 height 33
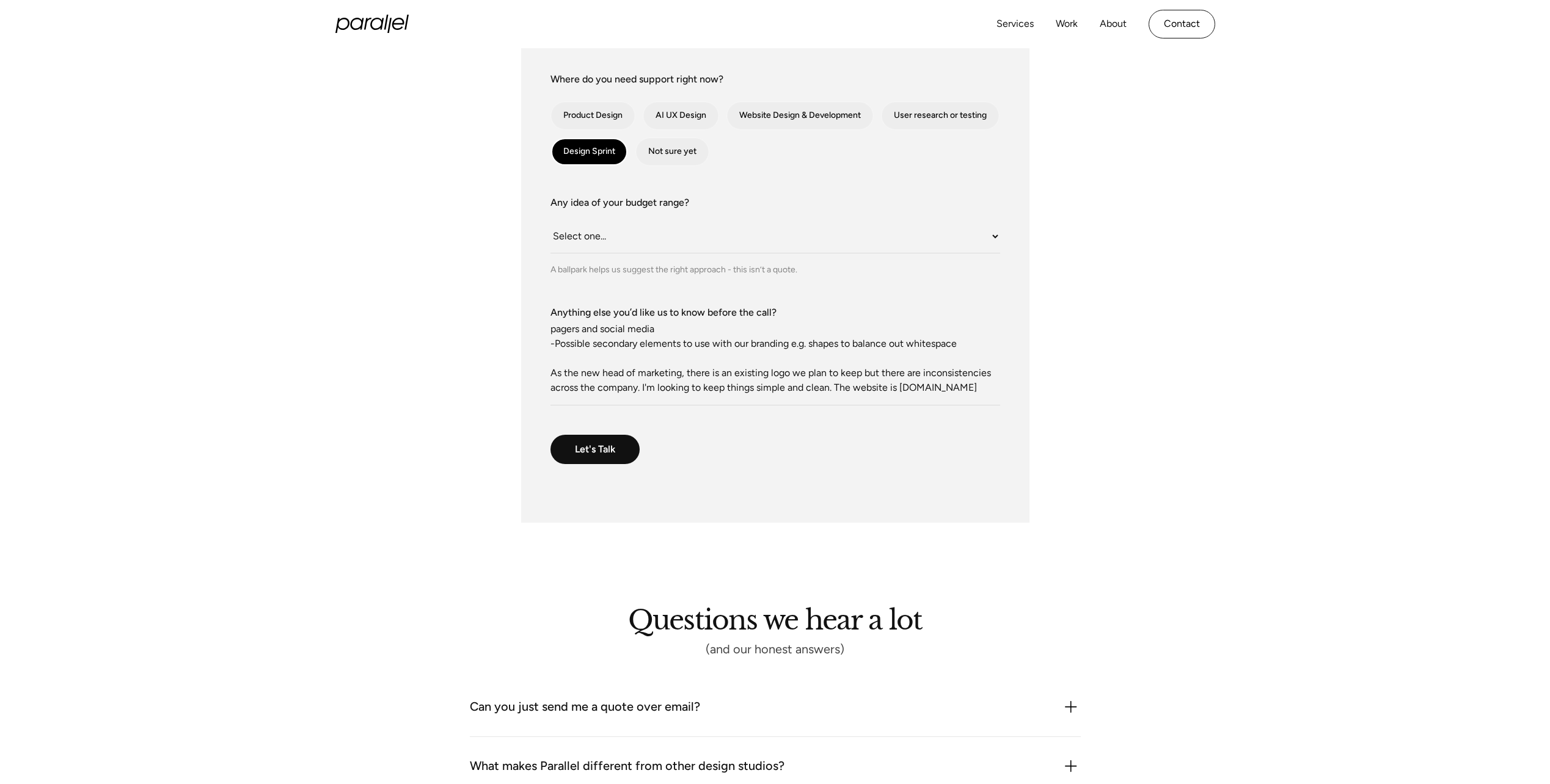
click at [782, 455] on div "Let's Talk We'll get back to you soon to help you with your problem" at bounding box center [775, 450] width 450 height 29
click at [624, 444] on input "Let's Talk" at bounding box center [595, 450] width 90 height 31
type input "Please wait..."
